Goal: Find specific page/section: Find specific page/section

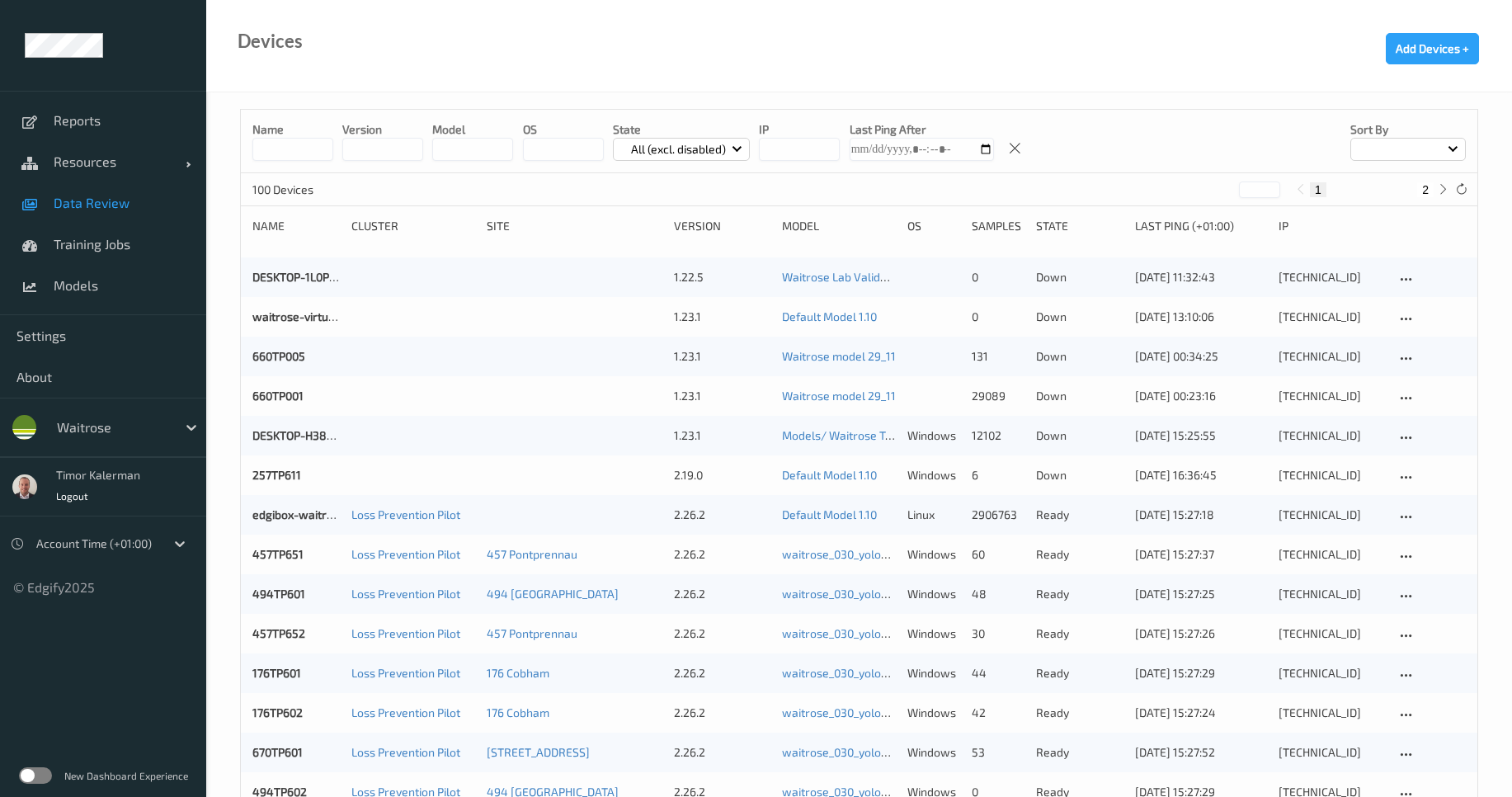
click at [116, 210] on span "Data Review" at bounding box center [121, 203] width 136 height 17
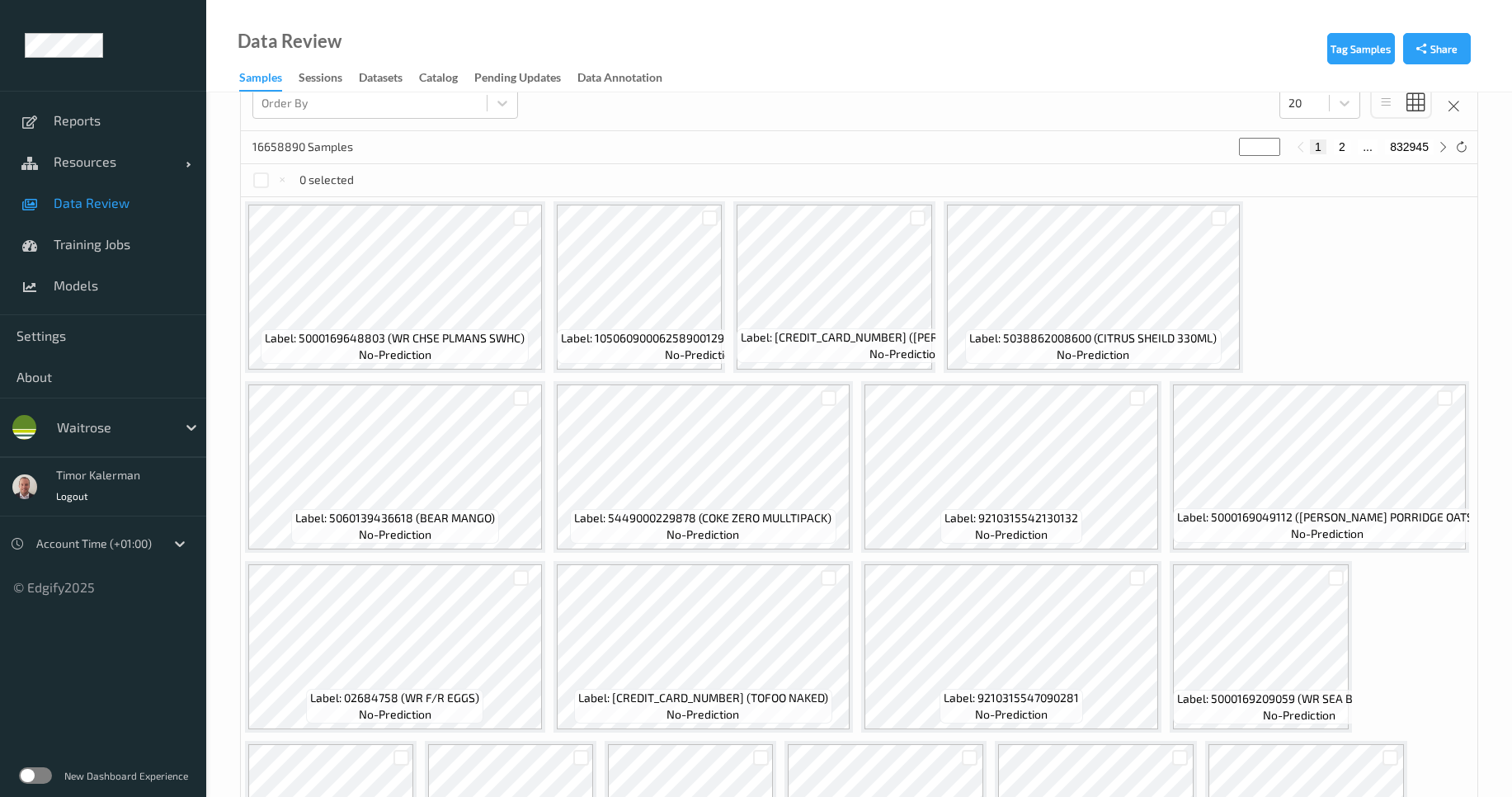
scroll to position [664, 0]
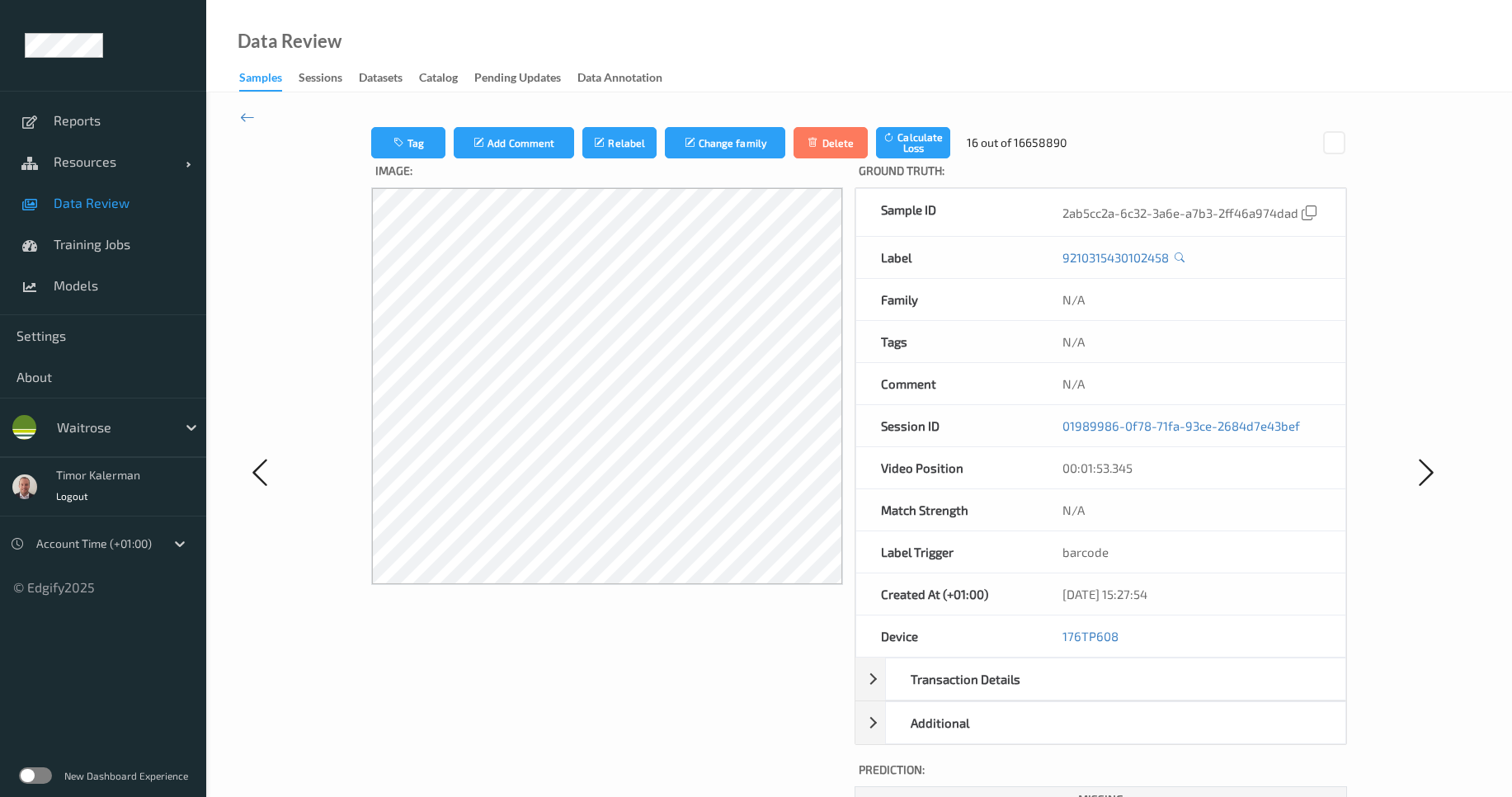
click at [238, 111] on div "Tag Add Comment Relabel Change family Delete Calculate Loss 16 out of 16658890 …" at bounding box center [860, 471] width 1306 height 758
click at [248, 118] on icon at bounding box center [247, 118] width 15 height 18
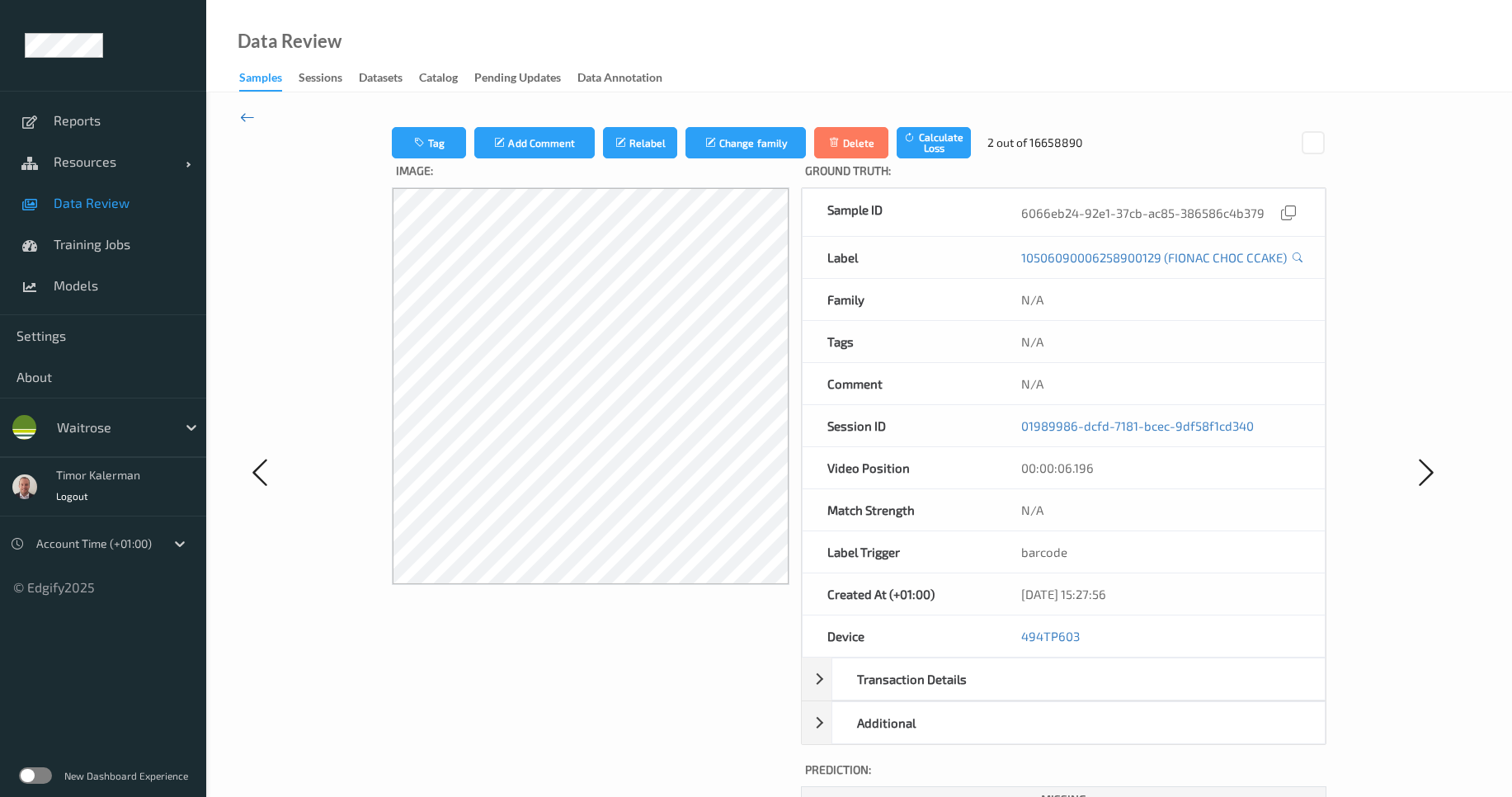
click at [250, 120] on icon at bounding box center [247, 118] width 15 height 18
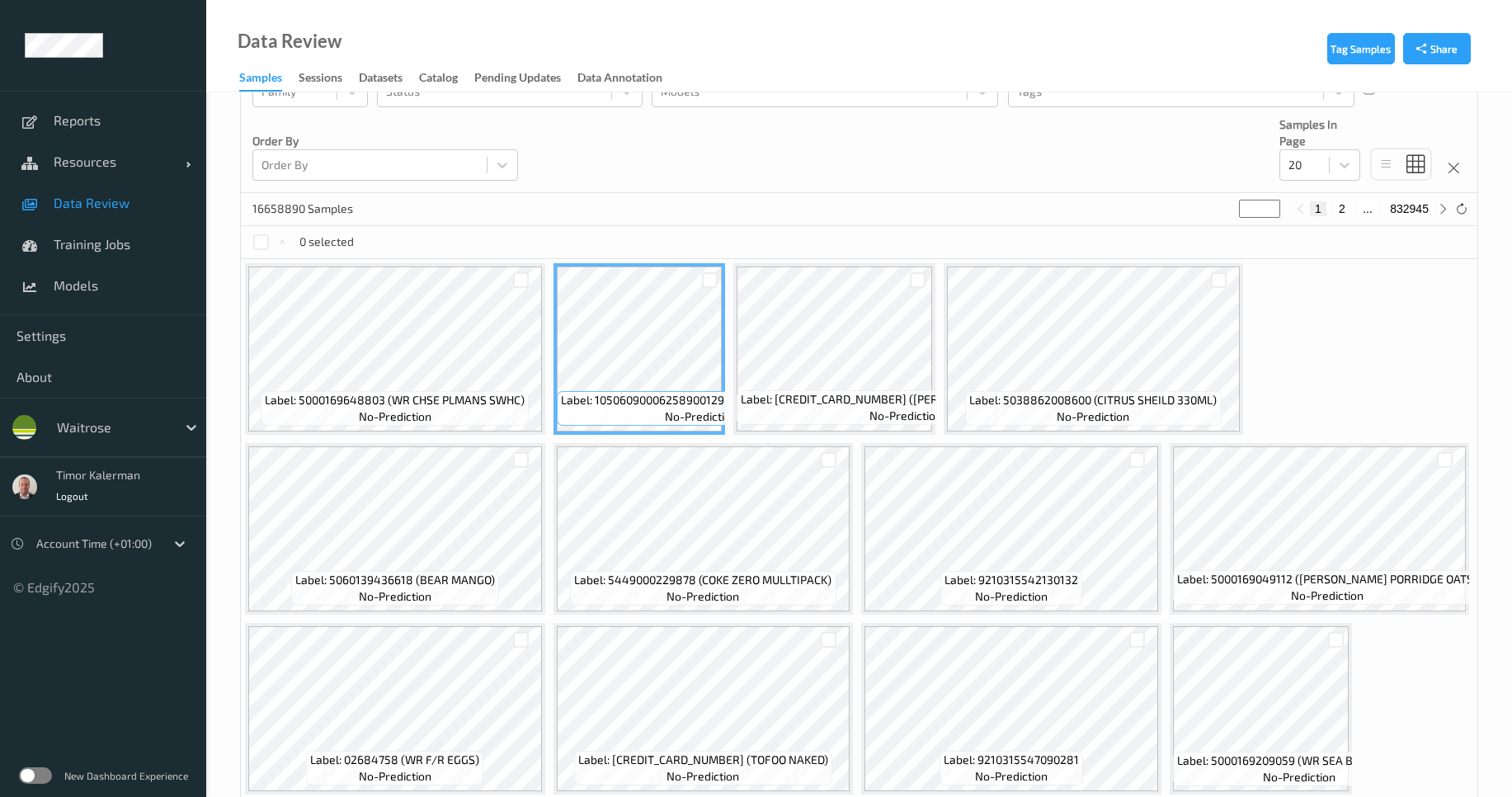
scroll to position [495, 0]
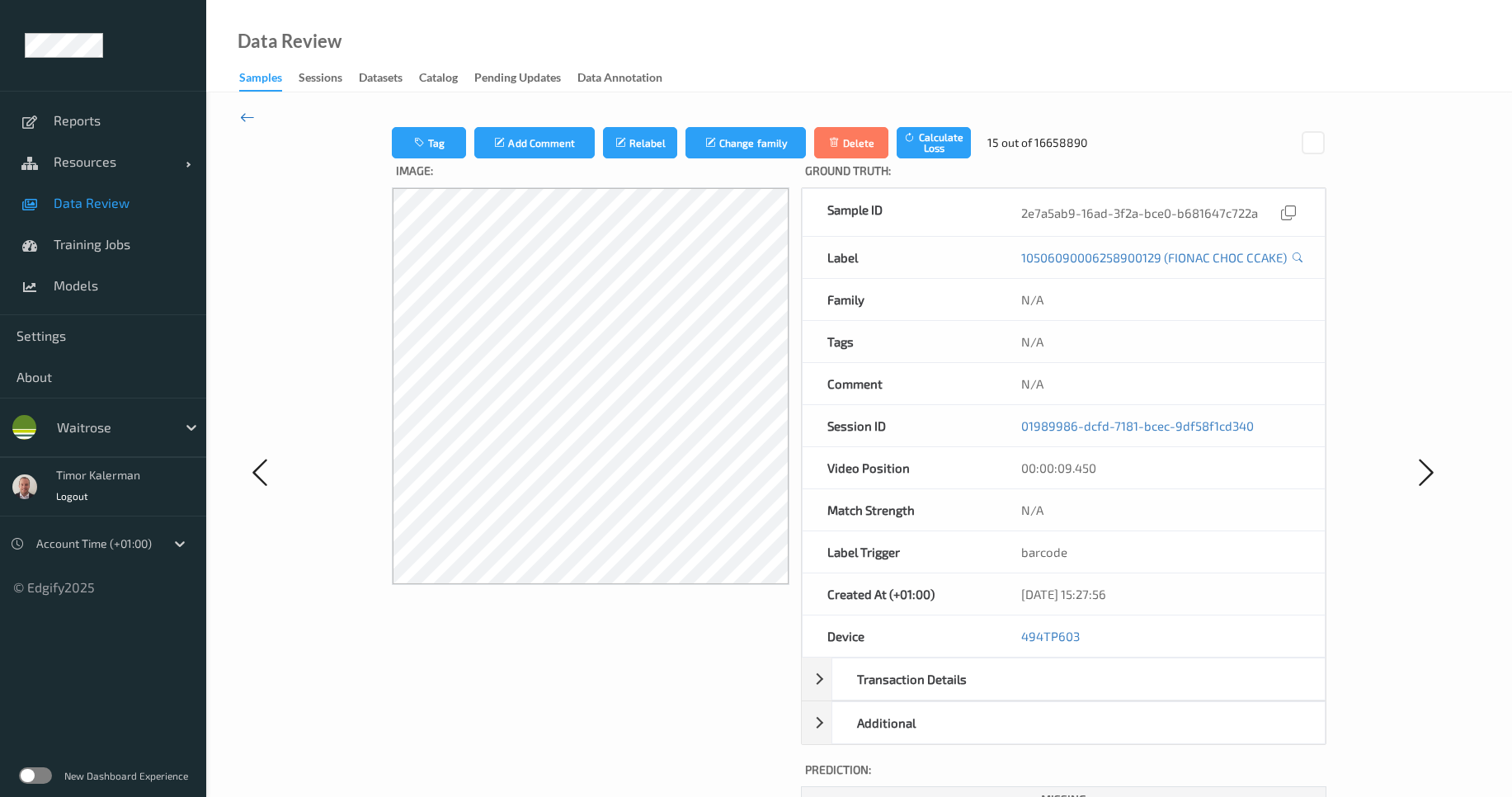
click at [253, 117] on icon at bounding box center [247, 118] width 15 height 18
